Goal: Information Seeking & Learning: Learn about a topic

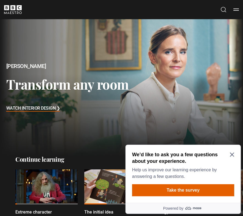
click at [232, 157] on icon "Close Maze Prompt" at bounding box center [232, 154] width 4 height 4
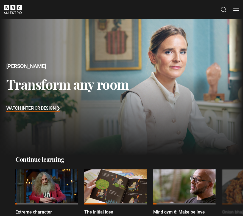
click at [222, 9] on button "Search" at bounding box center [223, 9] width 7 height 7
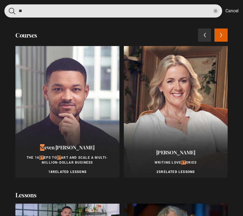
type input "**"
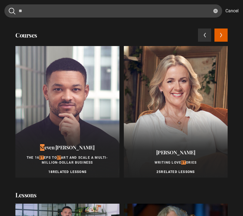
click at [72, 92] on div at bounding box center [67, 112] width 104 height 132
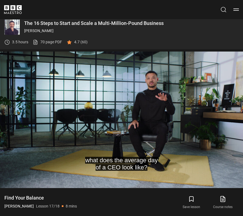
scroll to position [229, 0]
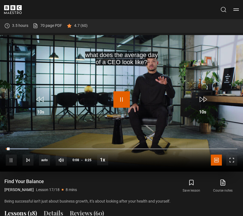
click at [119, 98] on span "Video Player" at bounding box center [121, 99] width 16 height 16
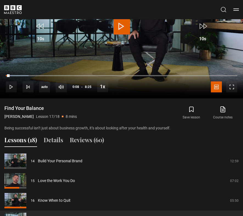
scroll to position [398, 0]
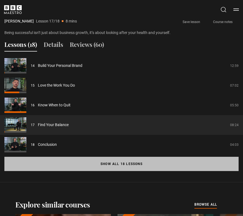
click at [104, 168] on button "Show all 18 lessons" at bounding box center [121, 164] width 234 height 14
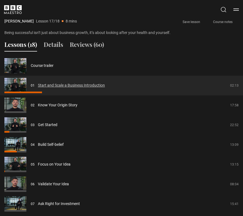
click at [80, 83] on link "Start and Scale a Business Introduction" at bounding box center [71, 86] width 67 height 6
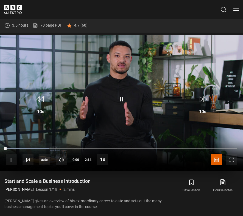
scroll to position [236, 0]
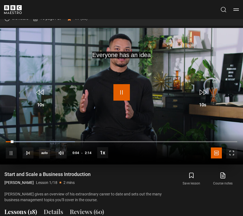
click at [122, 89] on span "Video Player" at bounding box center [121, 92] width 16 height 16
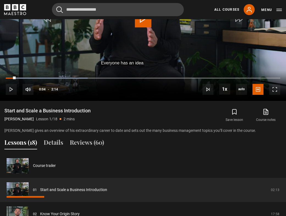
scroll to position [244, 0]
